Goal: Task Accomplishment & Management: Manage account settings

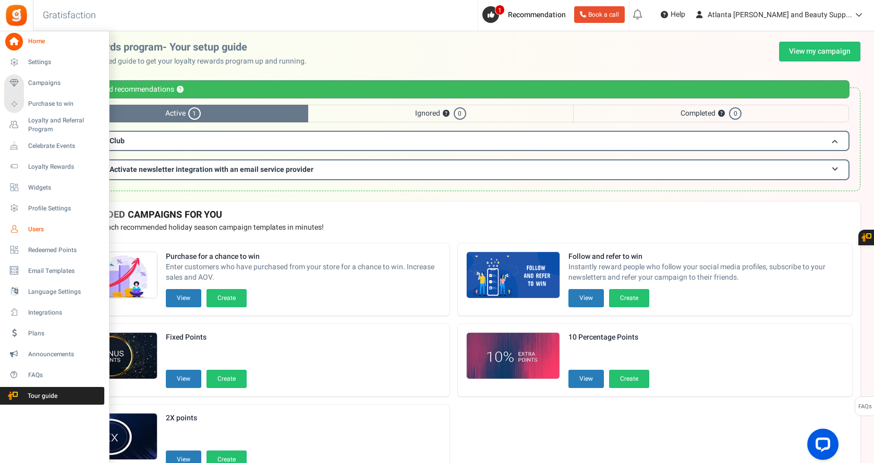
click at [14, 232] on icon at bounding box center [14, 229] width 18 height 18
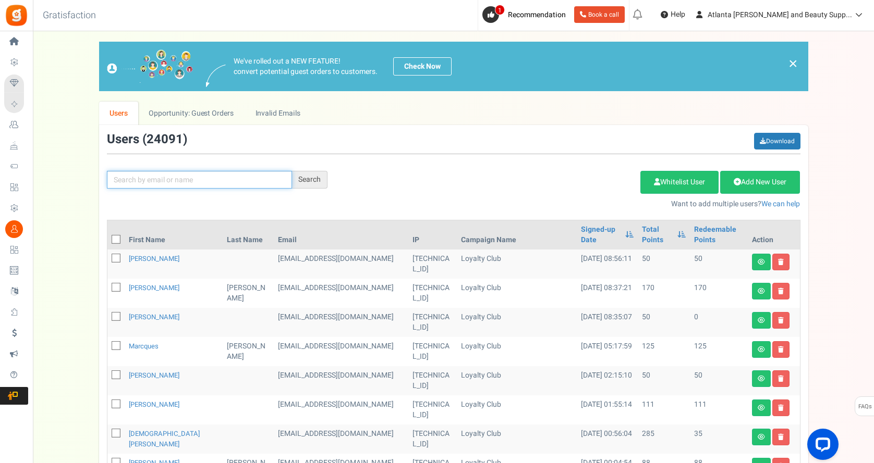
click at [186, 182] on input "text" at bounding box center [199, 180] width 185 height 18
type input "[PERSON_NAME]"
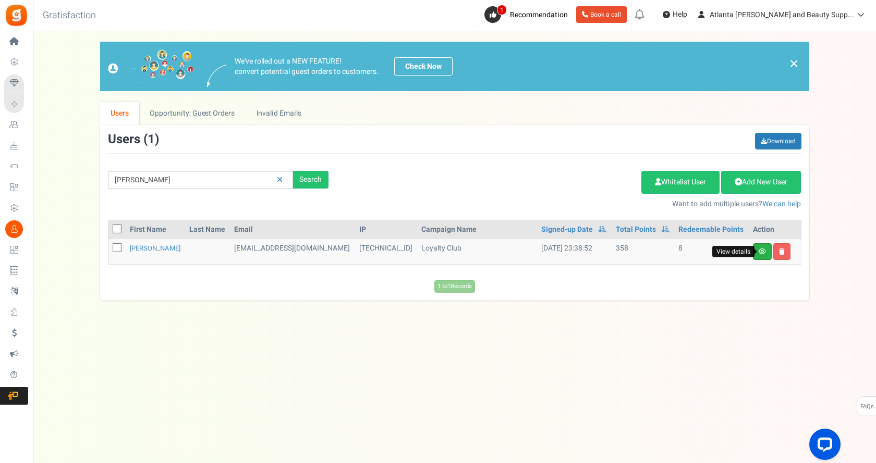
click at [760, 253] on icon at bounding box center [761, 252] width 7 height 6
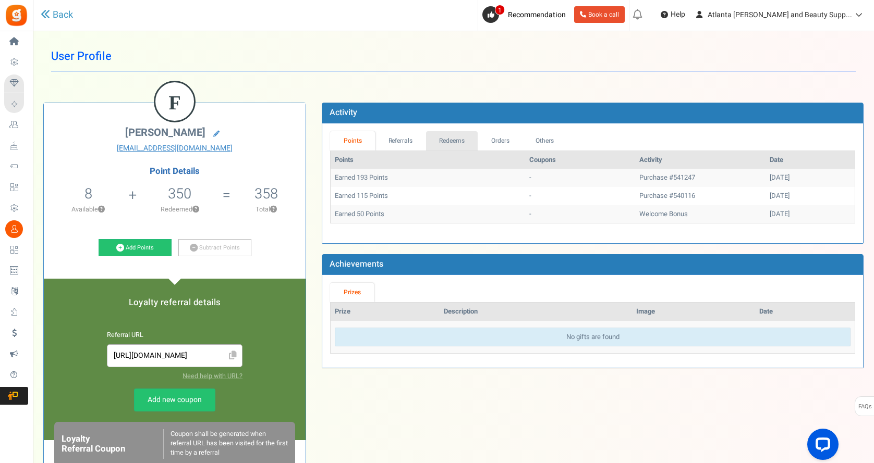
click at [460, 139] on link "Redeems" at bounding box center [452, 140] width 52 height 19
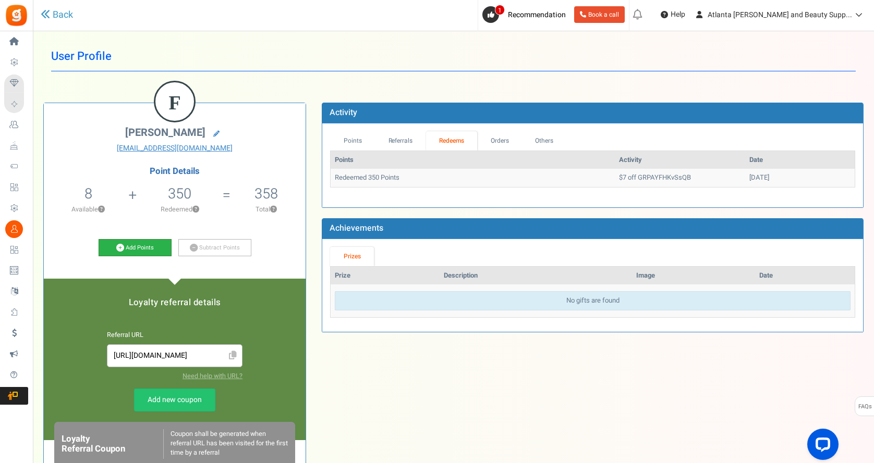
click at [154, 243] on link "Add Points" at bounding box center [135, 248] width 73 height 18
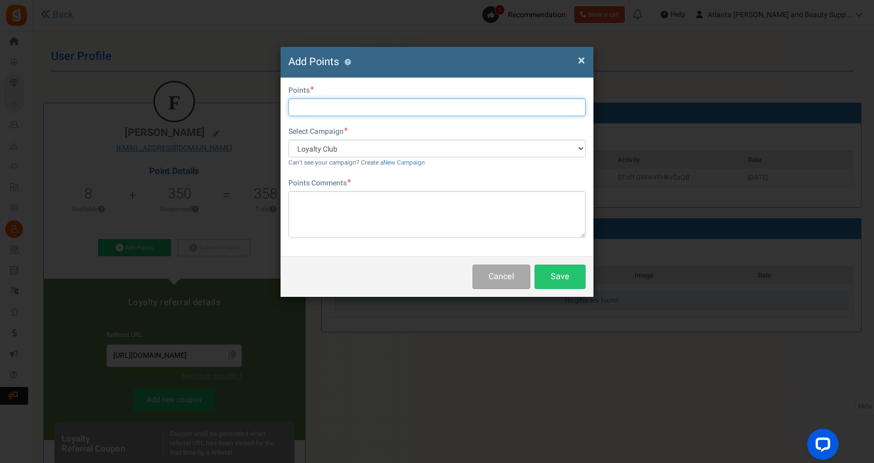
click at [370, 105] on input "text" at bounding box center [436, 108] width 297 height 18
type input "350"
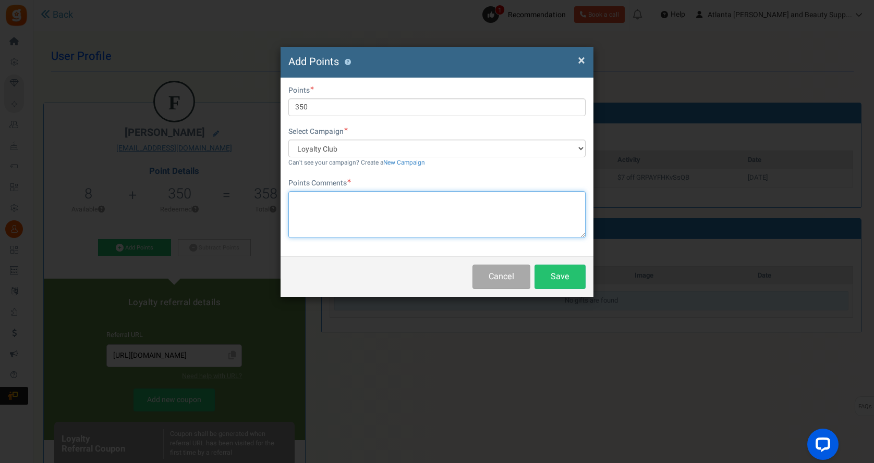
click at [369, 201] on textarea at bounding box center [436, 214] width 297 height 47
type textarea "Customer requested cancellation of order #550072"
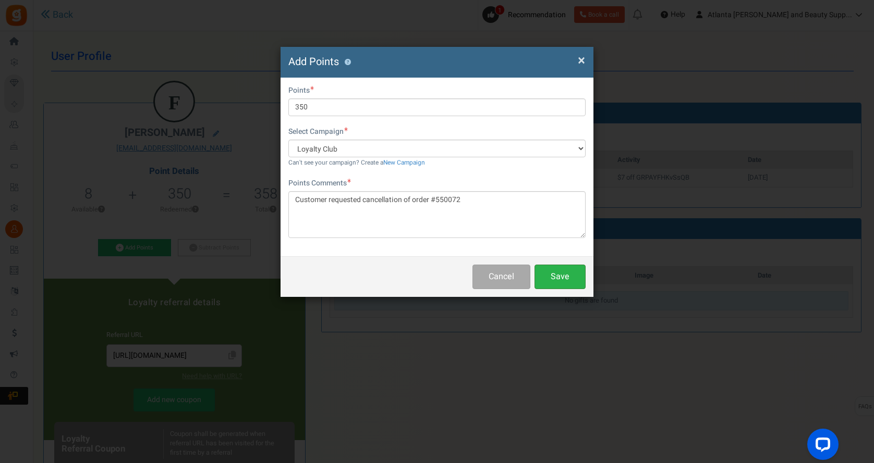
click at [578, 279] on button "Save" at bounding box center [559, 277] width 51 height 24
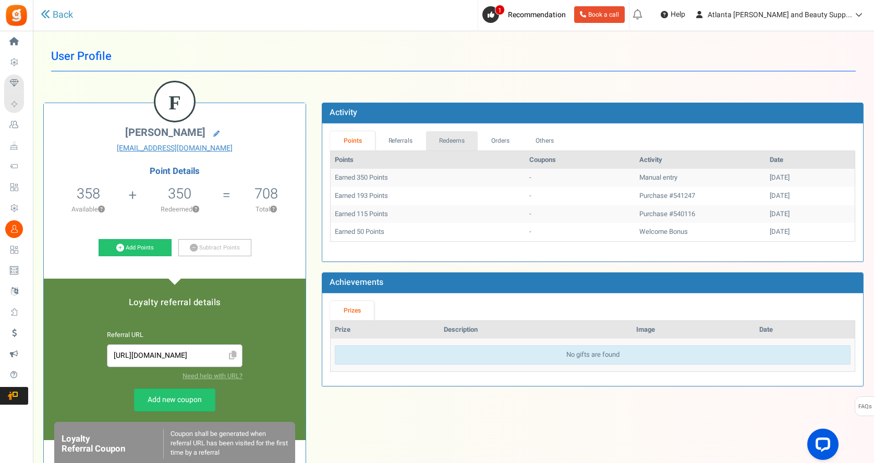
click at [447, 142] on link "Redeems" at bounding box center [452, 140] width 52 height 19
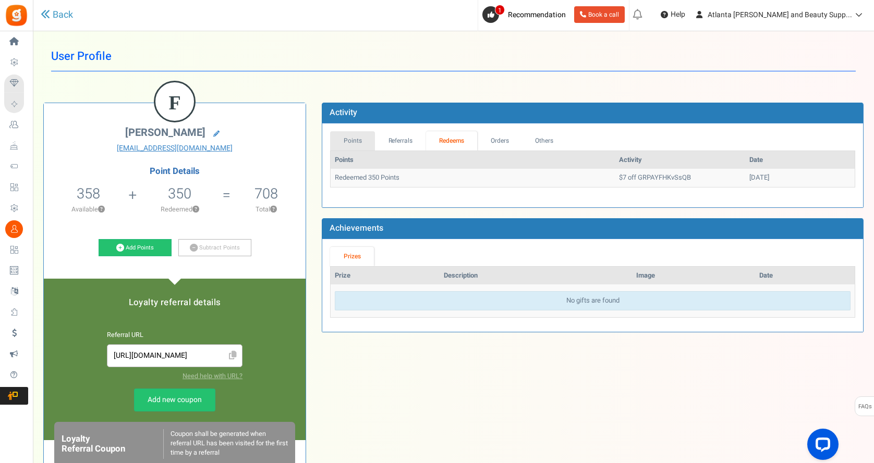
click at [361, 141] on link "Points" at bounding box center [352, 140] width 45 height 19
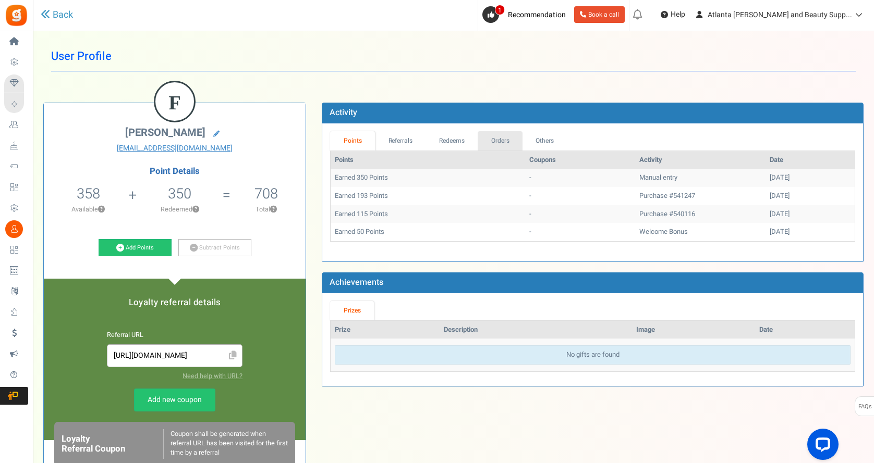
click at [512, 149] on link "Orders" at bounding box center [499, 140] width 45 height 19
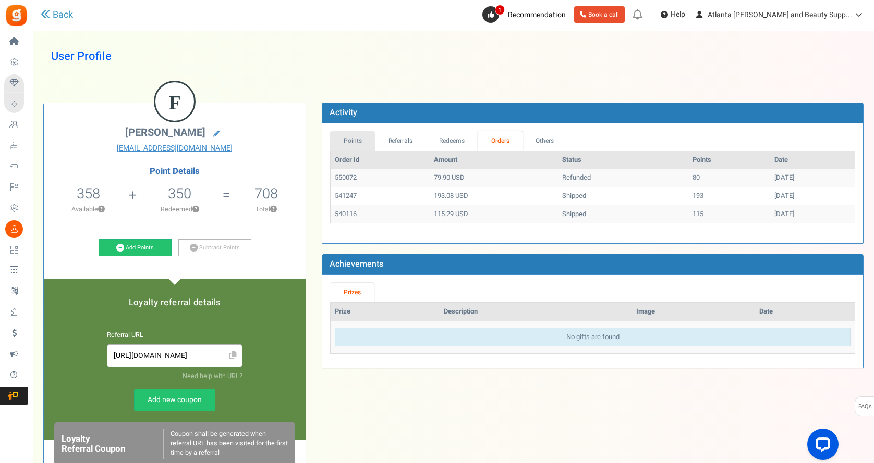
click at [355, 140] on link "Points" at bounding box center [352, 140] width 45 height 19
